Goal: Task Accomplishment & Management: Manage account settings

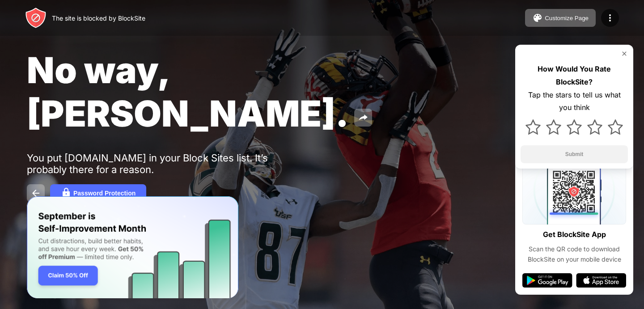
click at [609, 27] on div "The site is blocked by BlockSite Customize Page Edit Block List Redirect Custom…" at bounding box center [322, 18] width 644 height 36
click at [624, 52] on img at bounding box center [623, 53] width 7 height 7
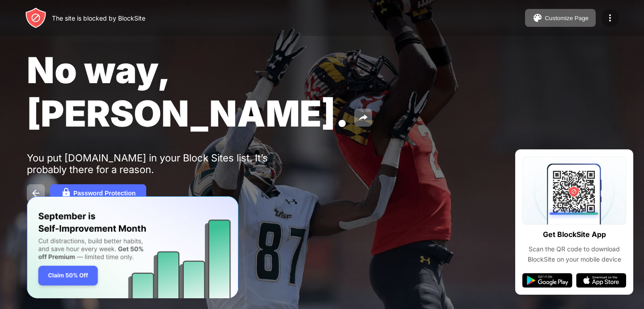
click at [613, 22] on img at bounding box center [609, 18] width 11 height 11
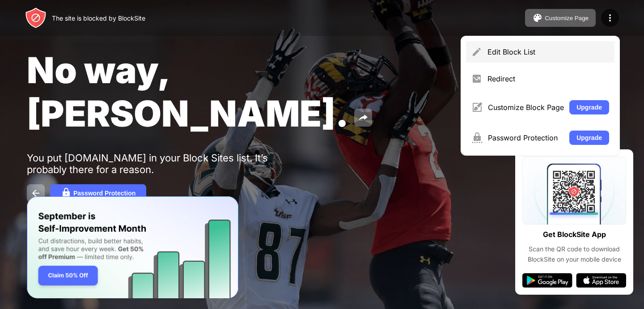
click at [519, 55] on div "Edit Block List" at bounding box center [548, 51] width 122 height 9
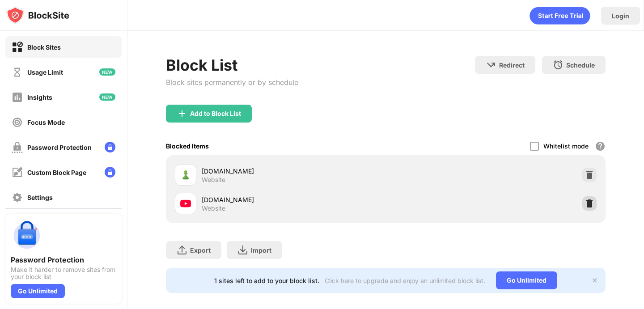
click at [586, 205] on img at bounding box center [589, 203] width 9 height 9
